Goal: Information Seeking & Learning: Learn about a topic

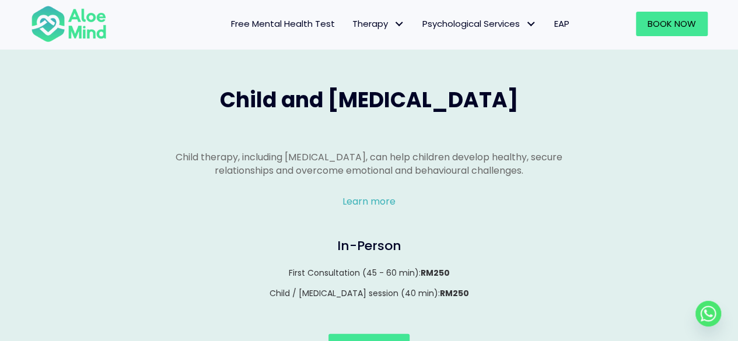
scroll to position [1136, 0]
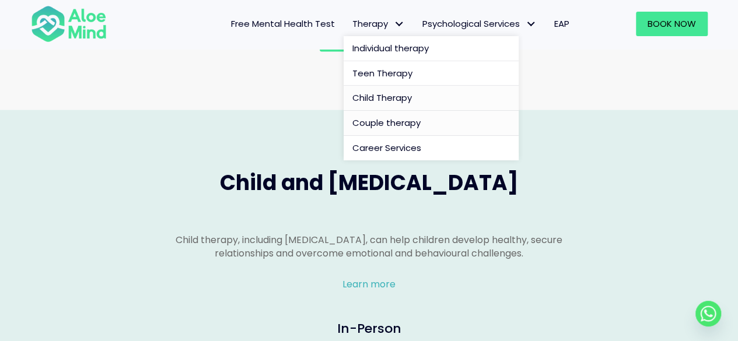
click at [390, 96] on span "Child Therapy" at bounding box center [383, 98] width 60 height 12
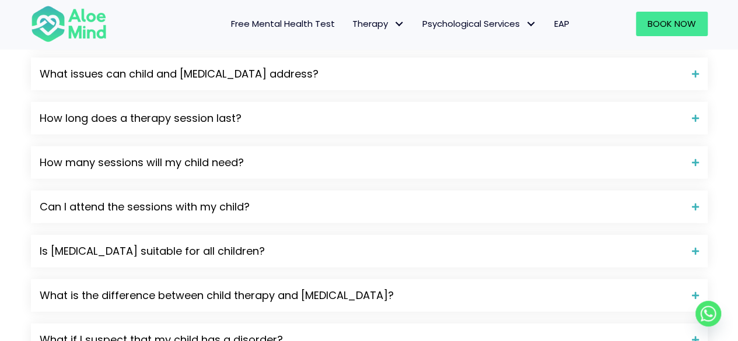
scroll to position [1473, 0]
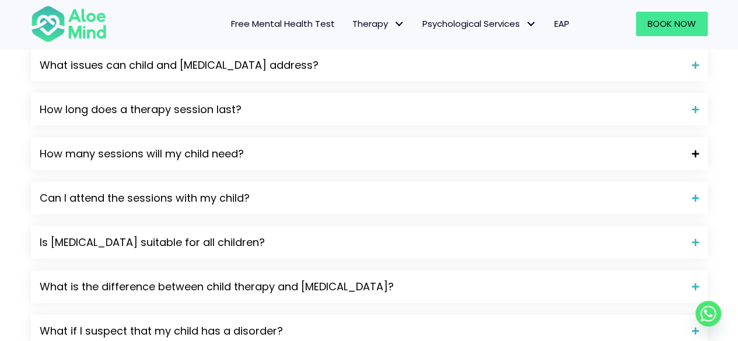
click at [637, 162] on span "How many sessions will my child need?" at bounding box center [362, 154] width 644 height 15
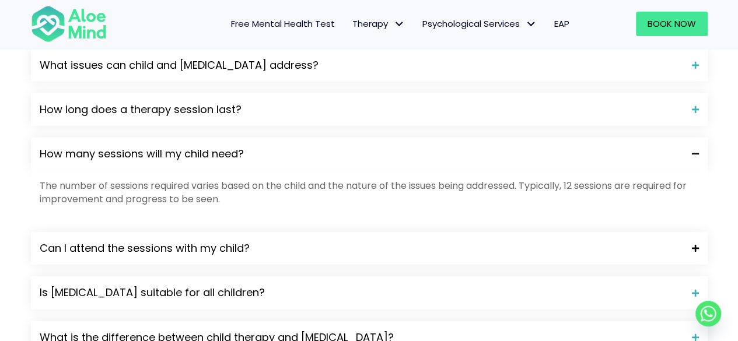
click at [640, 256] on span "Can I attend the sessions with my child?" at bounding box center [362, 248] width 644 height 15
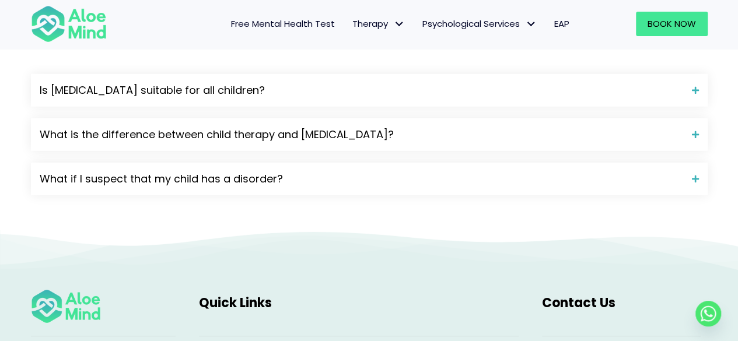
scroll to position [1741, 0]
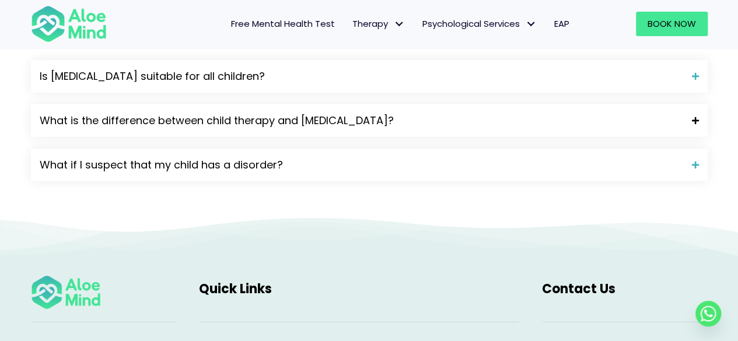
click at [605, 130] on div "What is the difference between child therapy and play therapy?" at bounding box center [369, 120] width 677 height 33
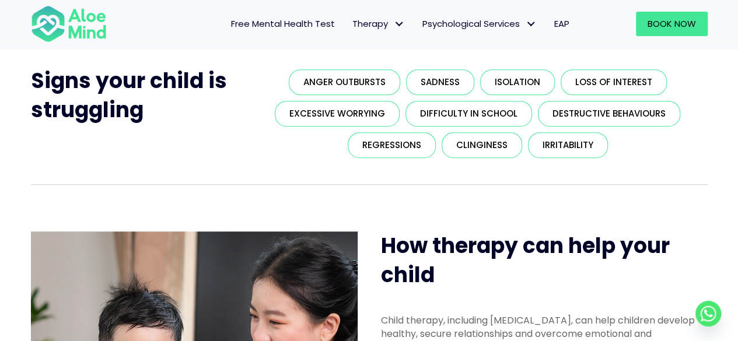
scroll to position [0, 0]
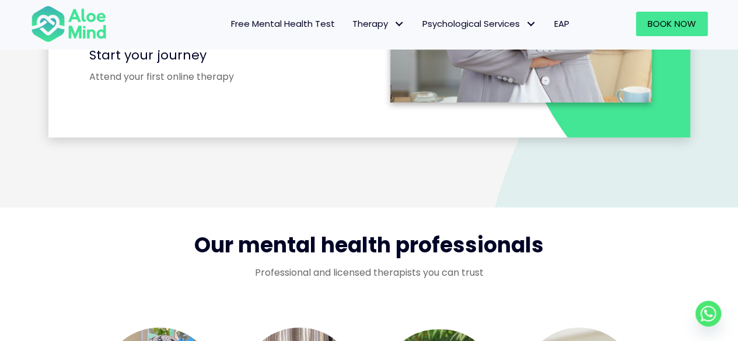
scroll to position [1956, 0]
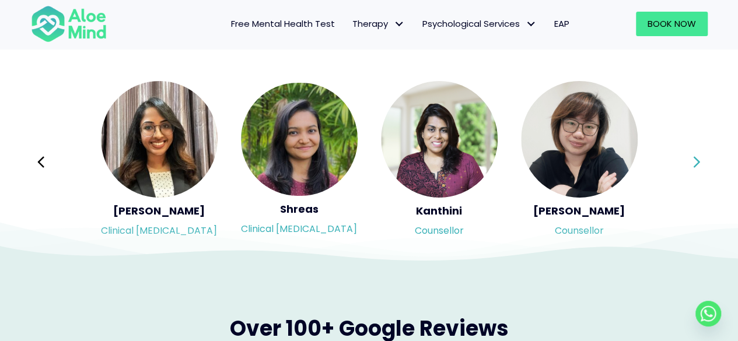
click at [695, 152] on icon at bounding box center [697, 162] width 8 height 22
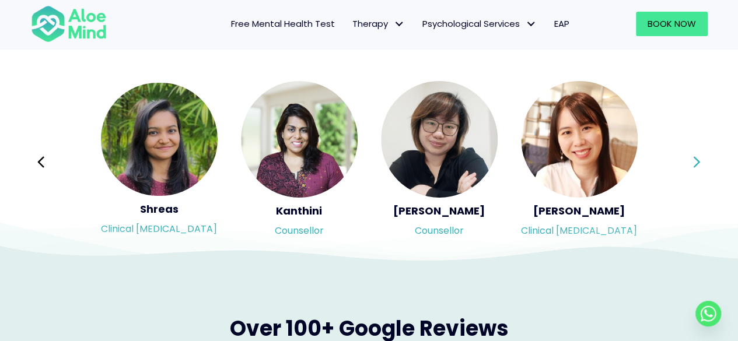
click at [692, 168] on button "Next" at bounding box center [698, 162] width 28 height 28
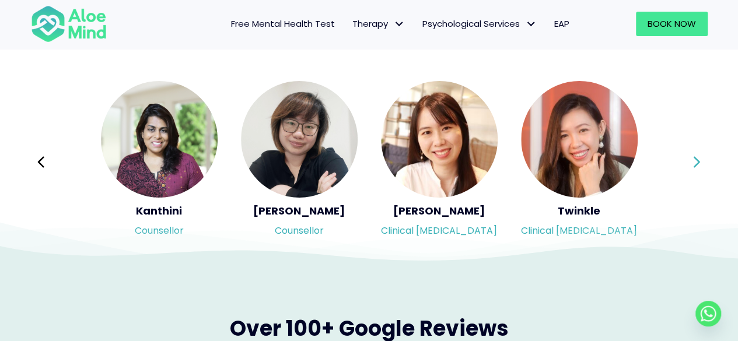
click at [692, 168] on button "Next" at bounding box center [698, 162] width 28 height 28
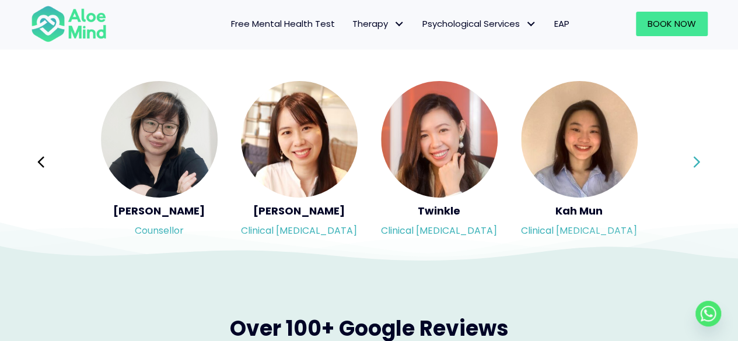
click at [692, 168] on button "Next" at bounding box center [698, 162] width 28 height 28
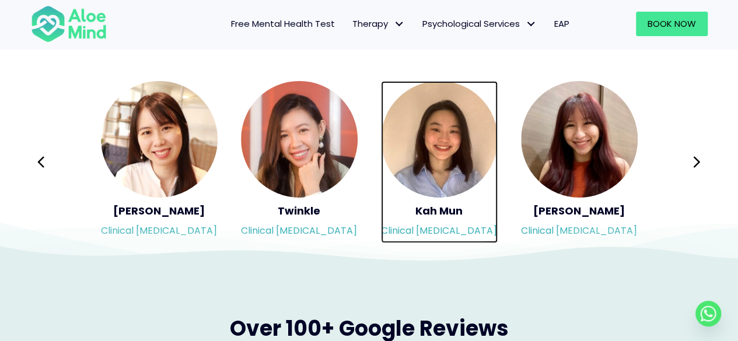
drag, startPoint x: 460, startPoint y: 138, endPoint x: 437, endPoint y: 118, distance: 30.2
click at [437, 118] on img "Slide 10 of 3" at bounding box center [439, 139] width 117 height 117
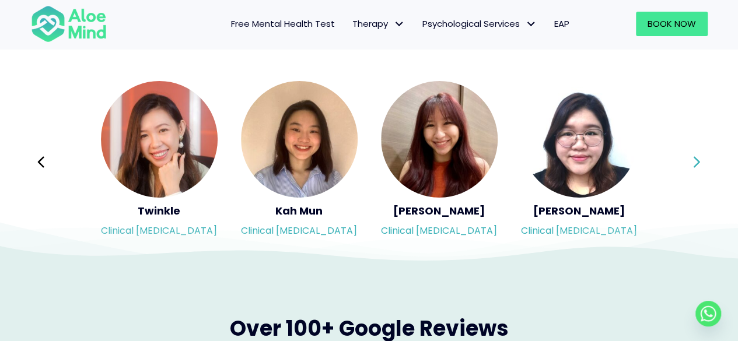
click at [692, 165] on button "Next" at bounding box center [698, 162] width 28 height 28
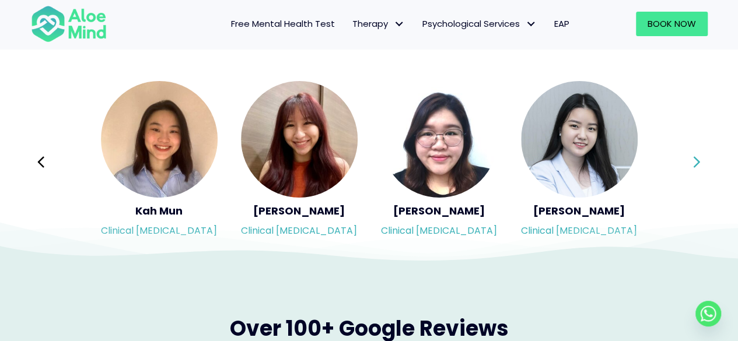
click at [692, 165] on button "Next" at bounding box center [698, 162] width 28 height 28
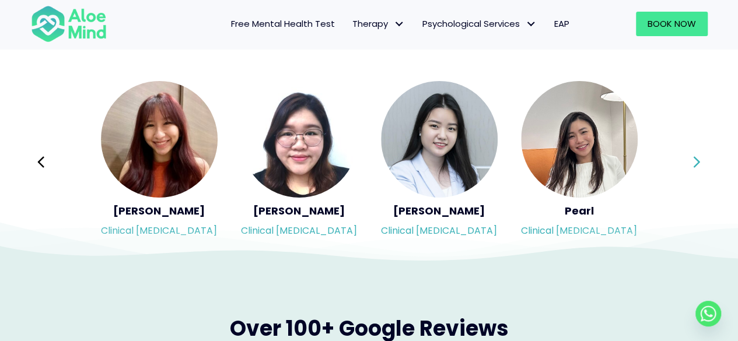
click at [692, 165] on button "Next" at bounding box center [698, 162] width 28 height 28
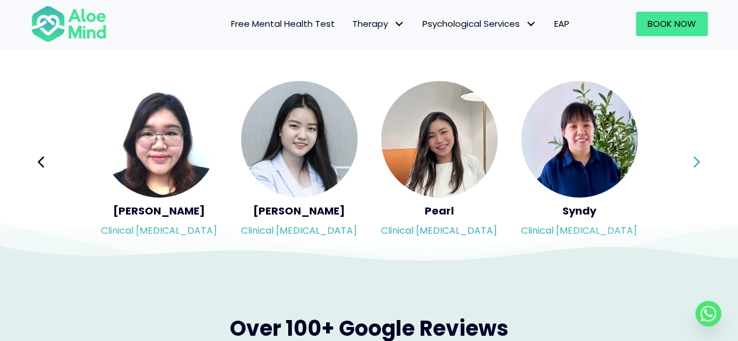
click at [692, 165] on button "Next" at bounding box center [698, 162] width 28 height 28
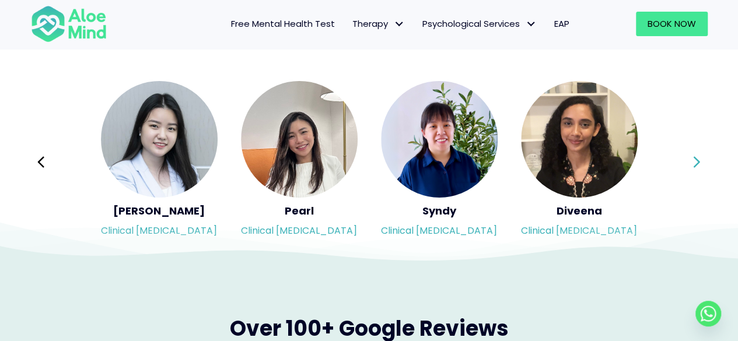
click at [692, 165] on button "Next" at bounding box center [698, 162] width 28 height 28
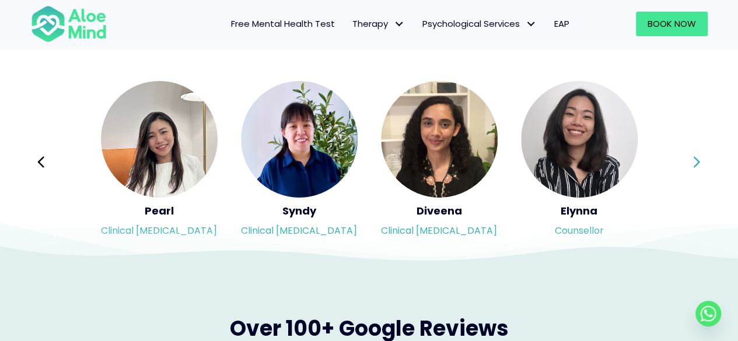
click at [692, 165] on button "Next" at bounding box center [698, 162] width 28 height 28
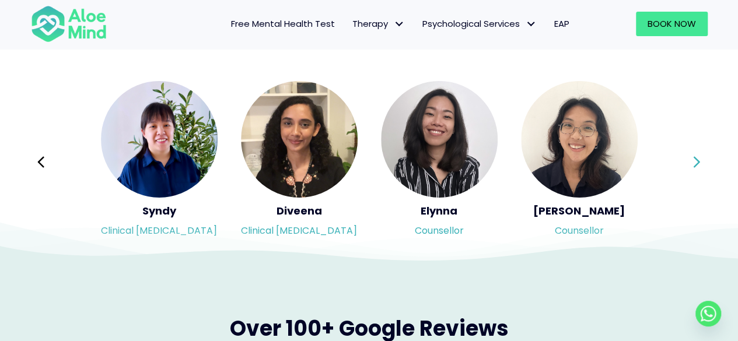
click at [692, 165] on button "Next" at bounding box center [698, 162] width 28 height 28
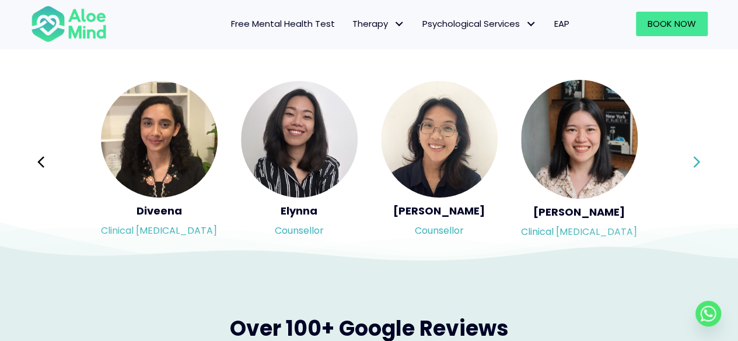
click at [692, 165] on button "Next" at bounding box center [698, 162] width 28 height 28
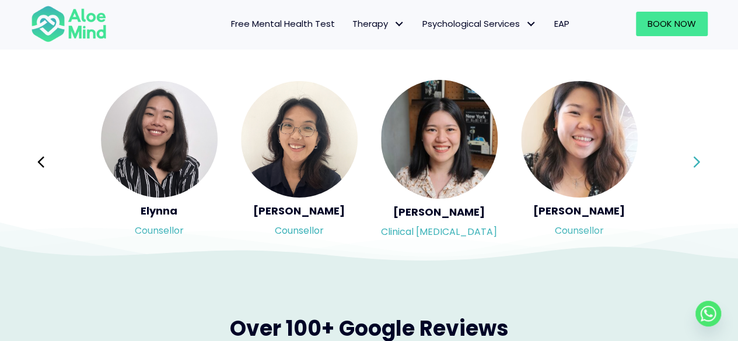
click at [692, 165] on button "Next" at bounding box center [698, 162] width 28 height 28
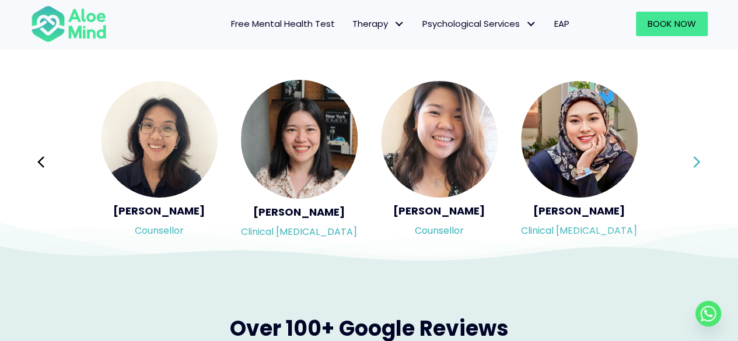
click at [692, 165] on button "Next" at bounding box center [698, 162] width 28 height 28
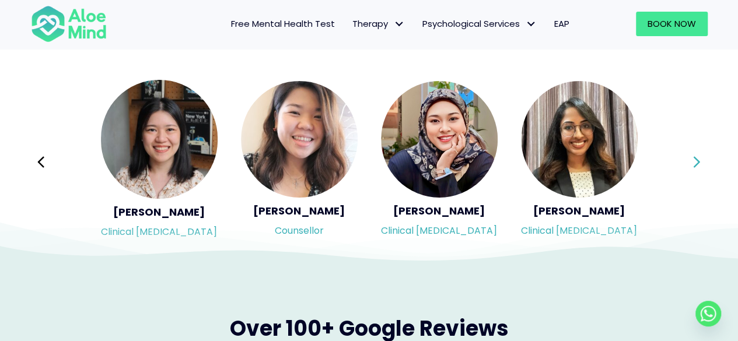
click at [692, 165] on button "Next" at bounding box center [698, 162] width 28 height 28
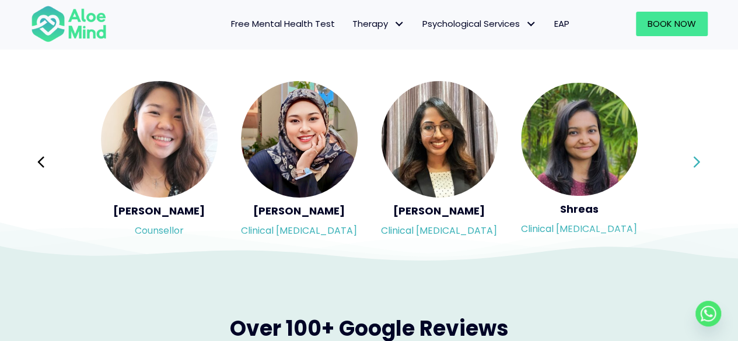
click at [692, 165] on button "Next" at bounding box center [698, 162] width 28 height 28
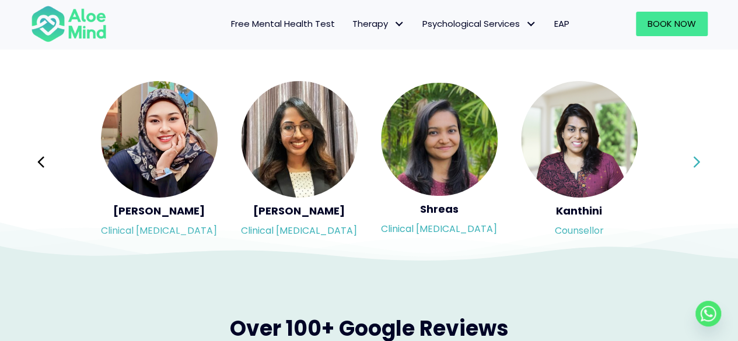
click at [692, 165] on button "Next" at bounding box center [698, 162] width 28 height 28
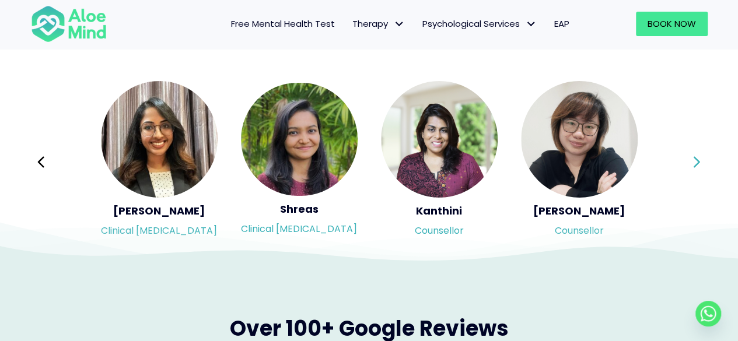
click at [692, 165] on button "Next" at bounding box center [698, 162] width 28 height 28
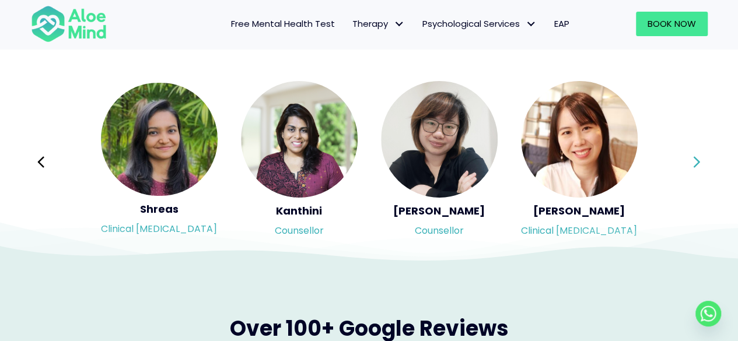
click at [692, 165] on button "Next" at bounding box center [698, 162] width 28 height 28
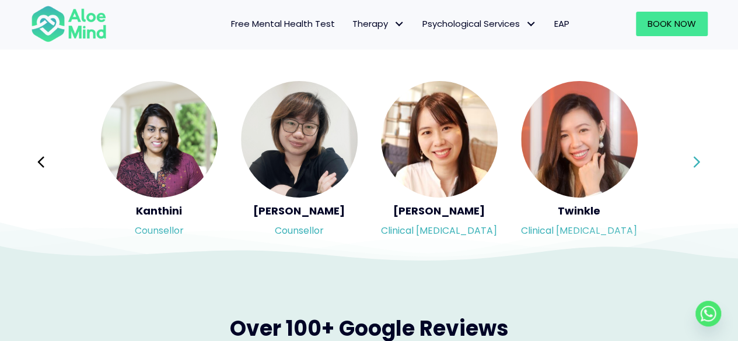
click at [692, 165] on button "Next" at bounding box center [698, 162] width 28 height 28
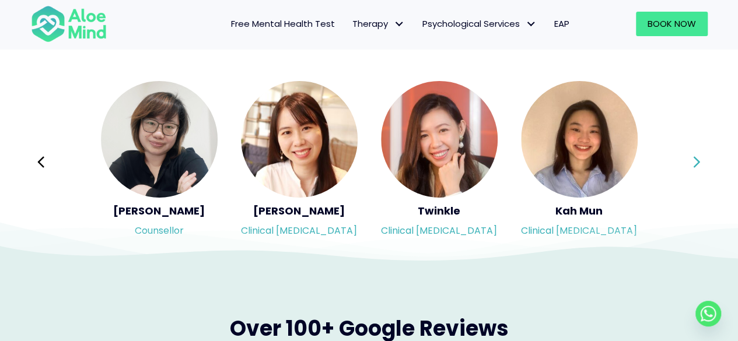
click at [692, 165] on button "Next" at bounding box center [698, 162] width 28 height 28
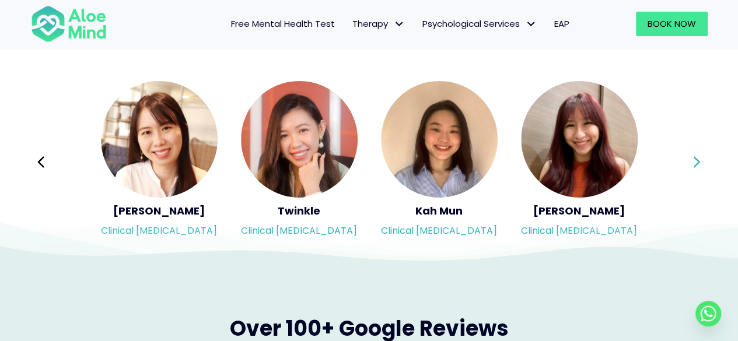
click at [692, 165] on button "Next" at bounding box center [698, 162] width 28 height 28
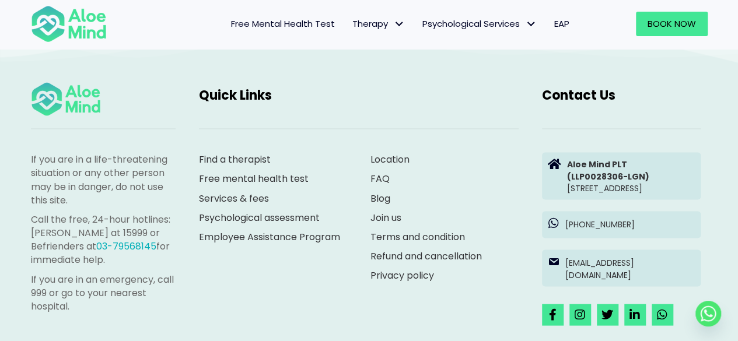
scroll to position [3159, 0]
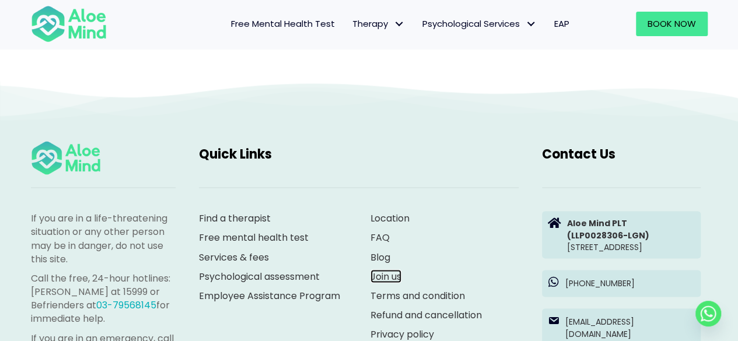
click at [383, 271] on link "Join us" at bounding box center [386, 276] width 31 height 13
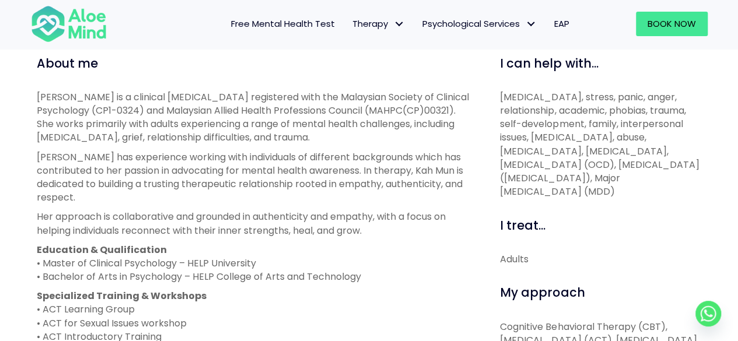
scroll to position [385, 0]
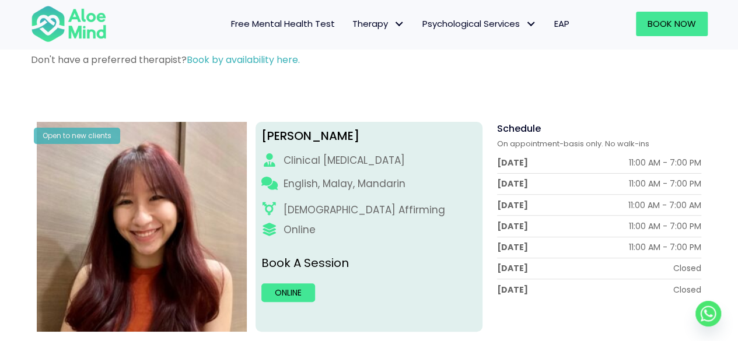
scroll to position [97, 0]
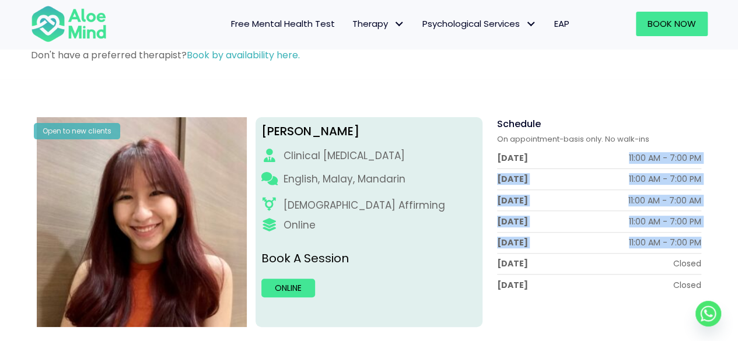
drag, startPoint x: 626, startPoint y: 157, endPoint x: 702, endPoint y: 252, distance: 122.1
click at [702, 252] on div "Schedule On appointment-basis only. No walk-ins [DATE] 11:00 AM - 7:00 PM [DATE…" at bounding box center [596, 222] width 227 height 210
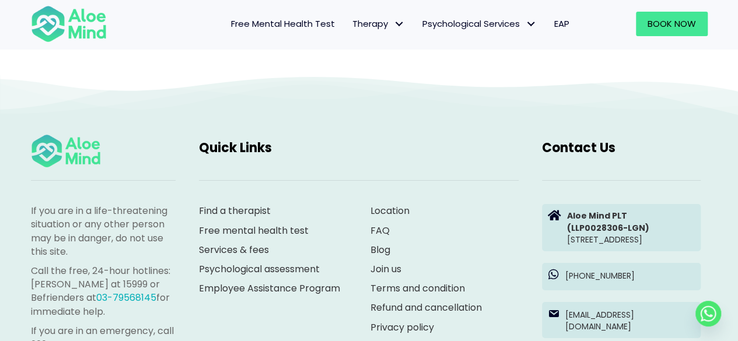
scroll to position [2090, 0]
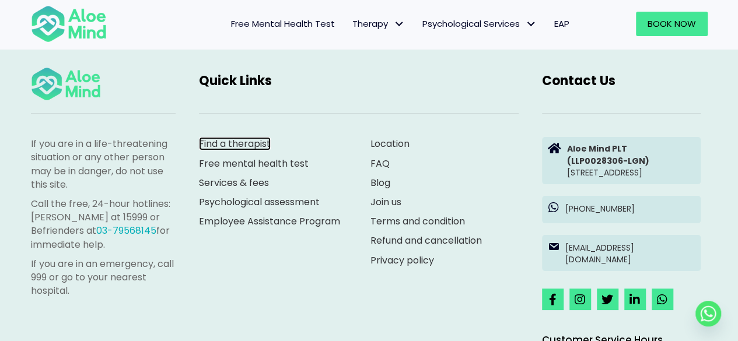
click at [239, 143] on link "Find a therapist" at bounding box center [235, 143] width 72 height 13
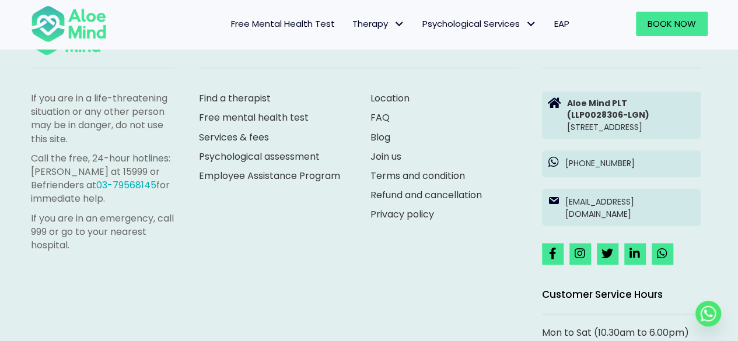
scroll to position [616, 0]
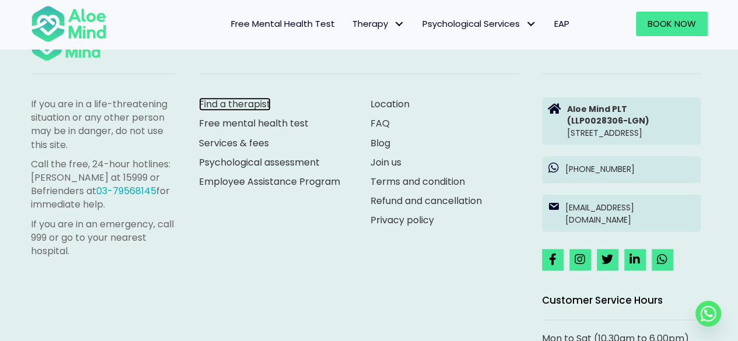
click at [216, 102] on link "Find a therapist" at bounding box center [235, 103] width 72 height 13
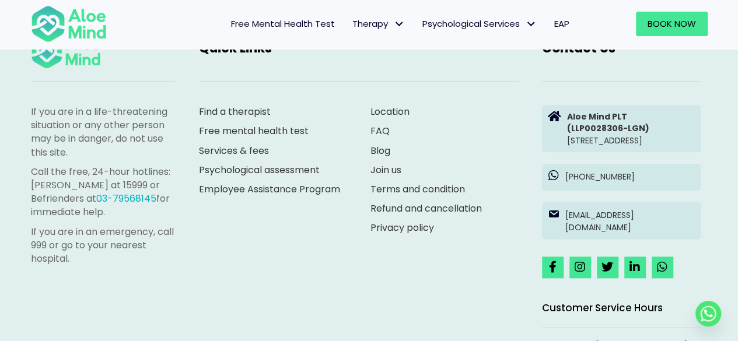
scroll to position [622, 0]
